Goal: Book appointment/travel/reservation

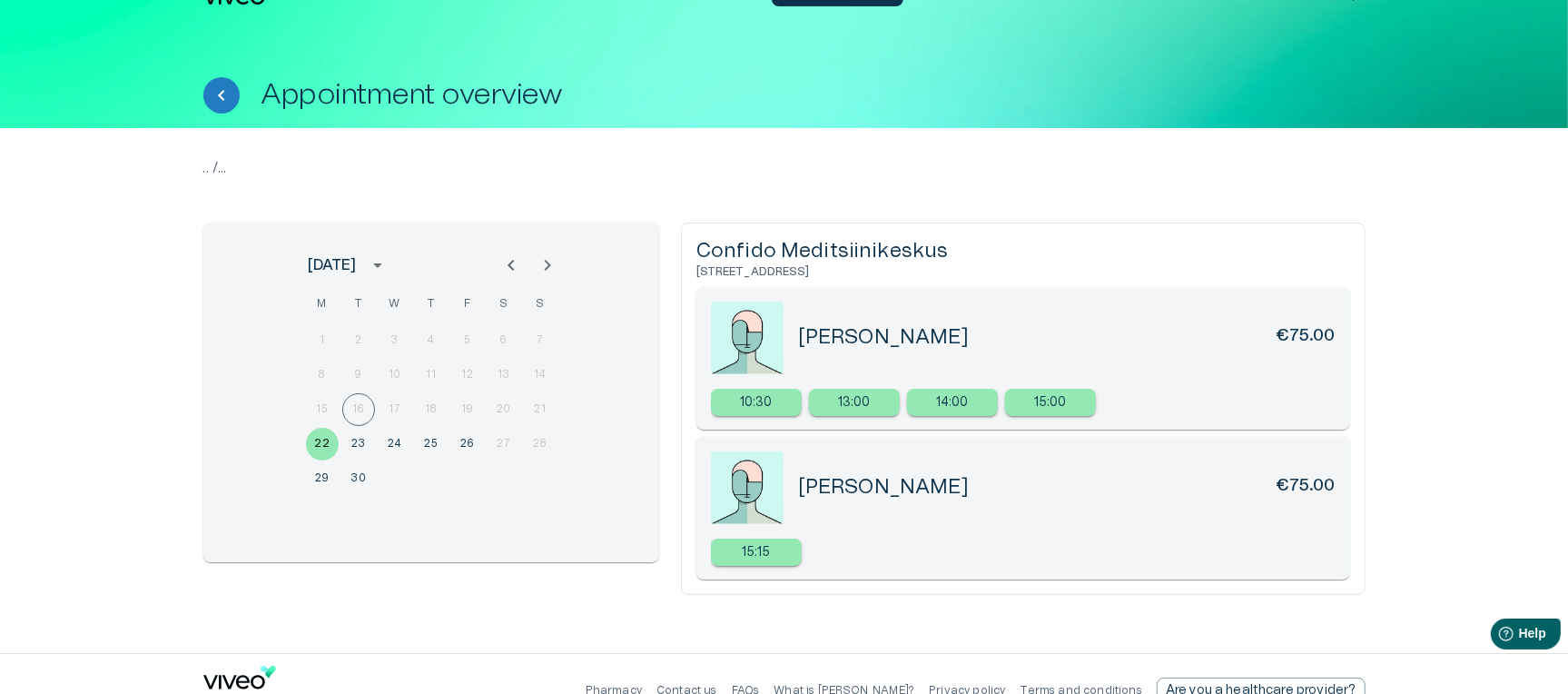
click at [974, 160] on p ".. / ..." at bounding box center [784, 167] width 1162 height 22
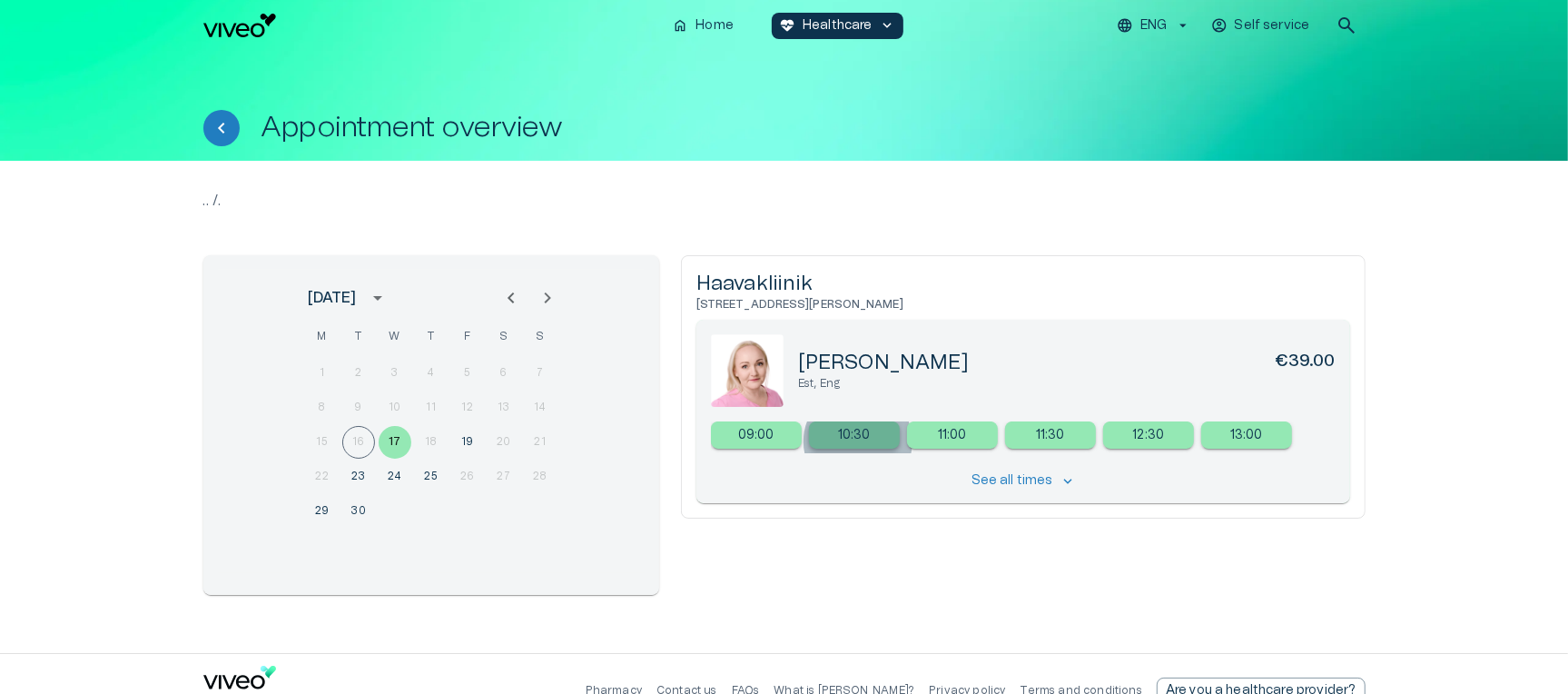
click at [858, 441] on p "10:30" at bounding box center [854, 436] width 33 height 19
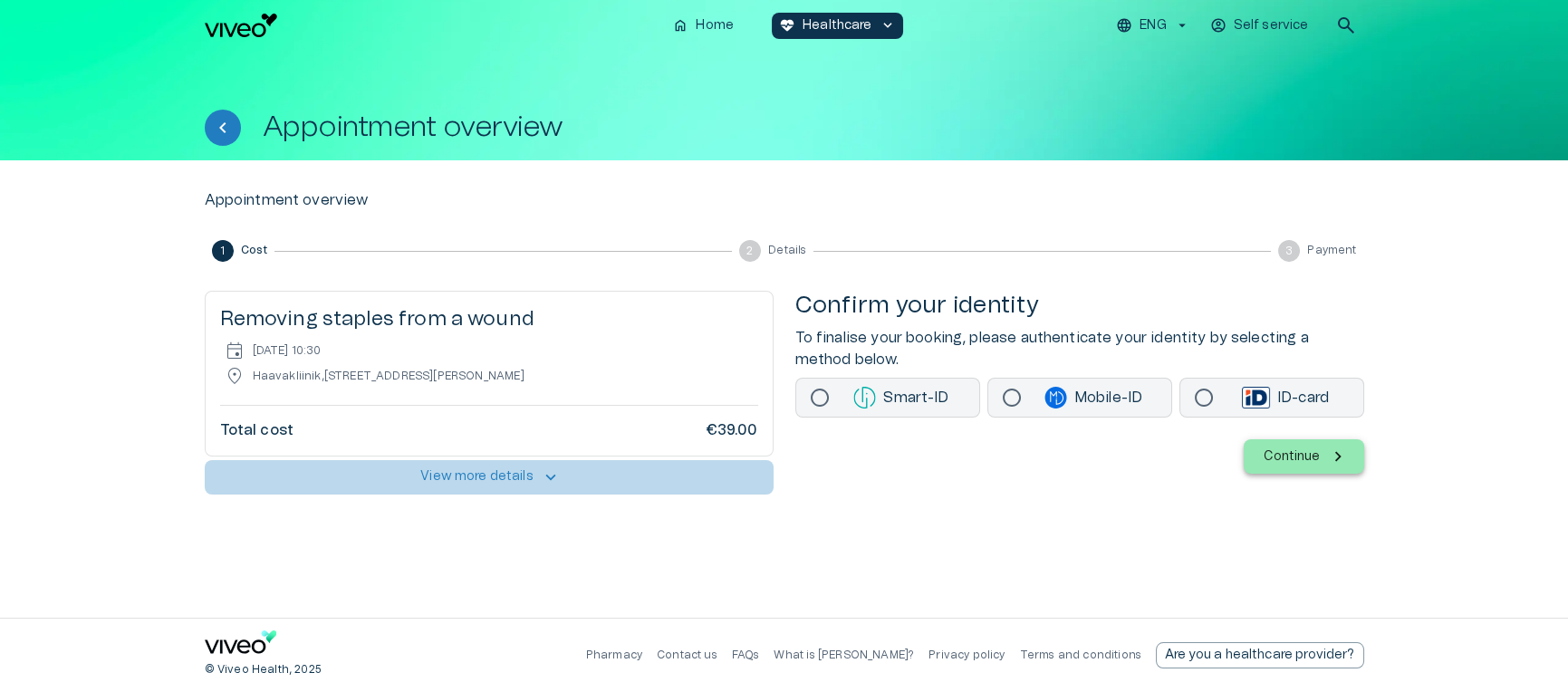
click at [460, 481] on p "View more details" at bounding box center [476, 477] width 113 height 19
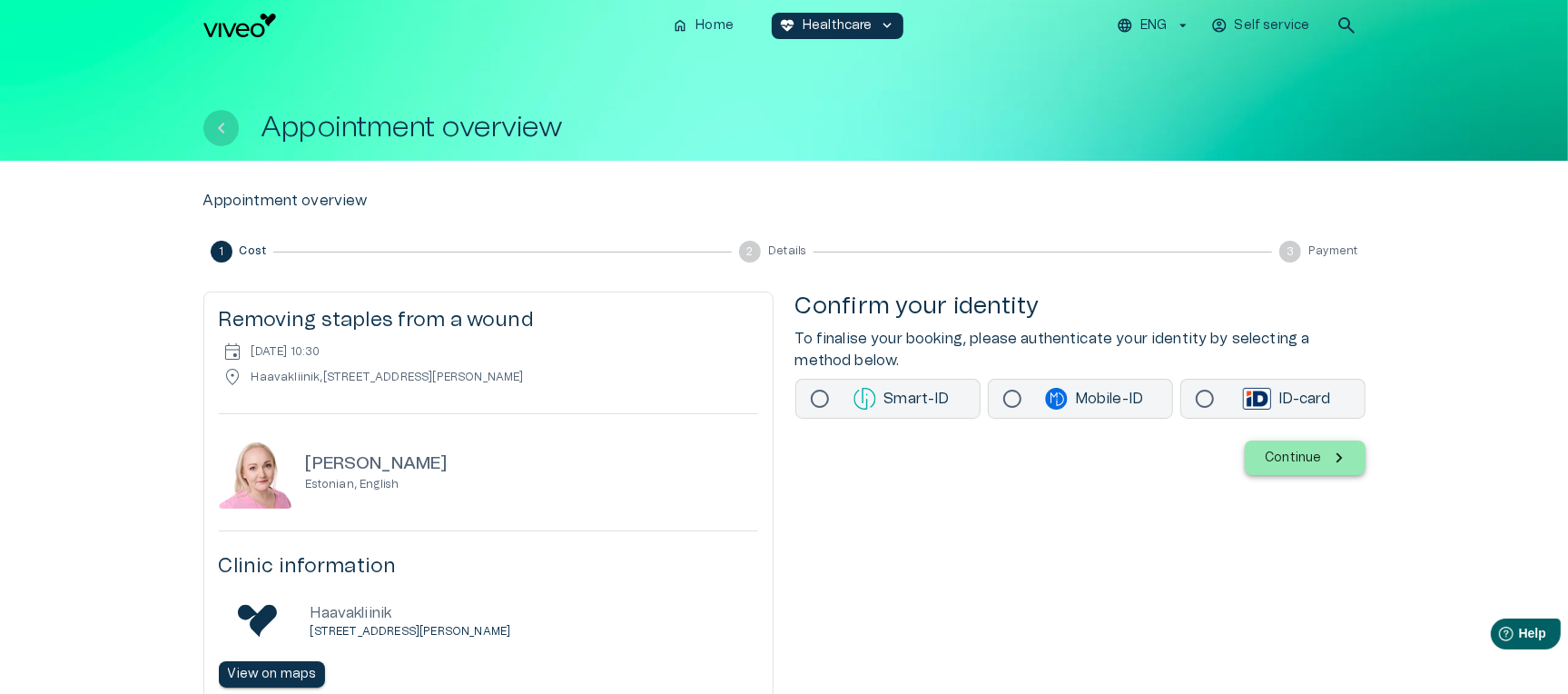
click at [213, 125] on icon "Back" at bounding box center [222, 128] width 22 height 22
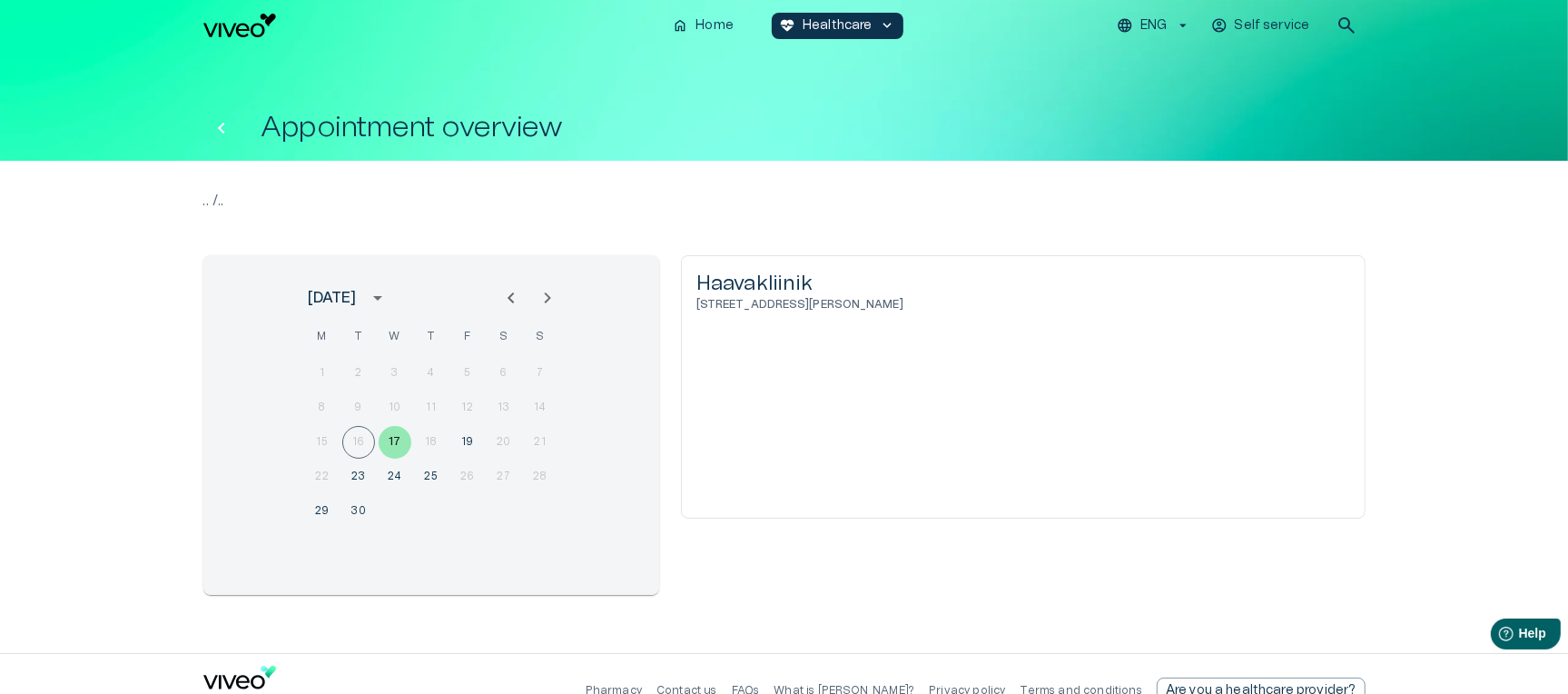
click at [223, 137] on icon "Back" at bounding box center [222, 128] width 22 height 22
click at [221, 136] on icon "Back" at bounding box center [222, 128] width 22 height 22
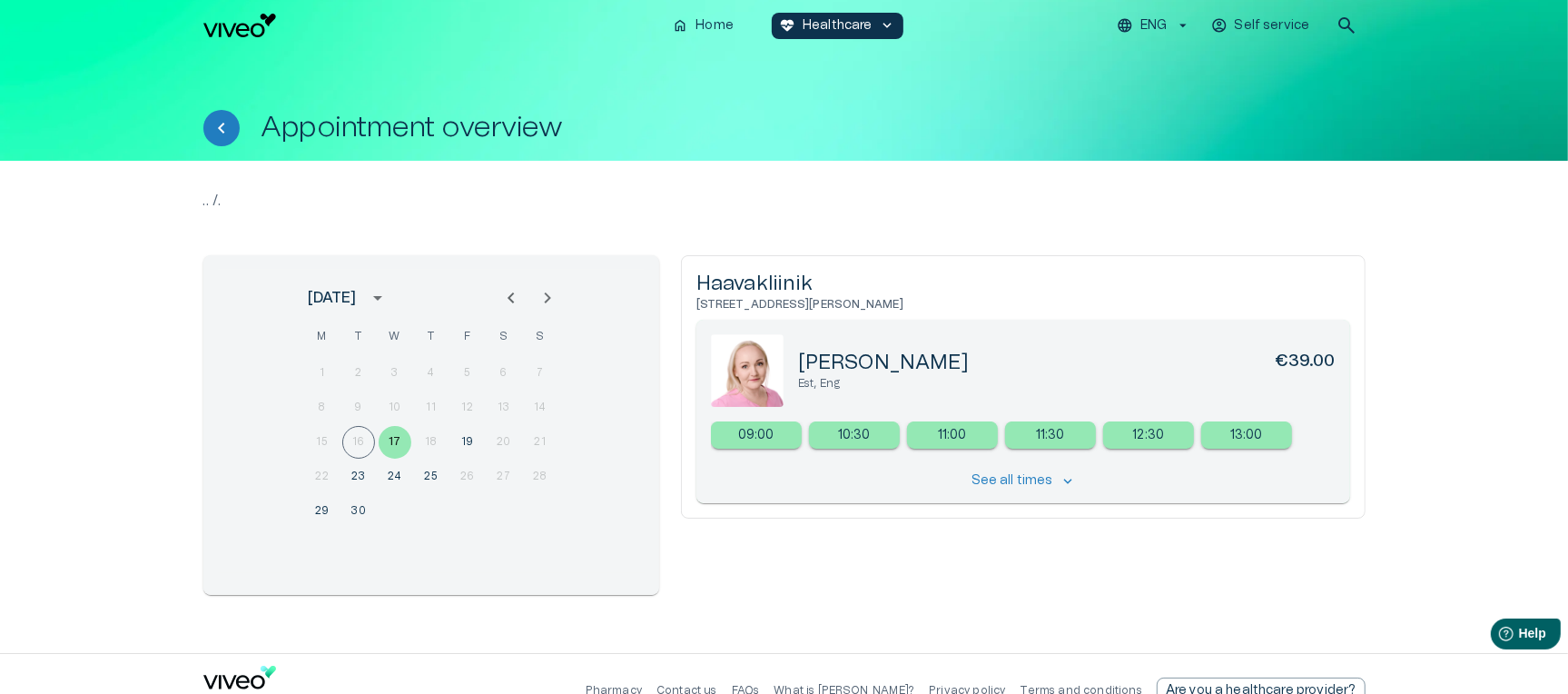
click at [957, 158] on div "home Home ecg_heart Healthcare keyboard_arrow_down ENG Self service search Appo…" at bounding box center [784, 347] width 1568 height 694
